Goal: Task Accomplishment & Management: Manage account settings

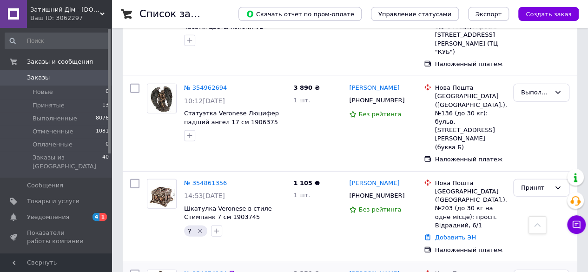
scroll to position [1208, 0]
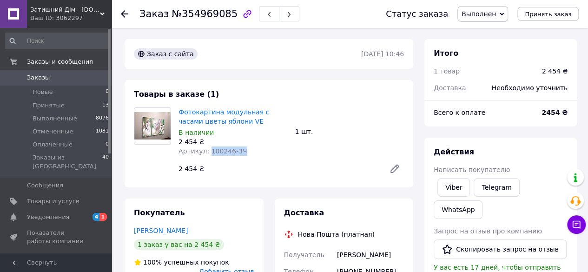
drag, startPoint x: 243, startPoint y: 153, endPoint x: 206, endPoint y: 157, distance: 36.4
click at [206, 157] on div "Фотокартина модульная с часами цветы яблони VE В наличии 2 454 ₴ Артикул: 10024…" at bounding box center [233, 131] width 117 height 52
copy span "100246-3Ч"
click at [121, 13] on use at bounding box center [124, 13] width 7 height 7
